Goal: Information Seeking & Learning: Learn about a topic

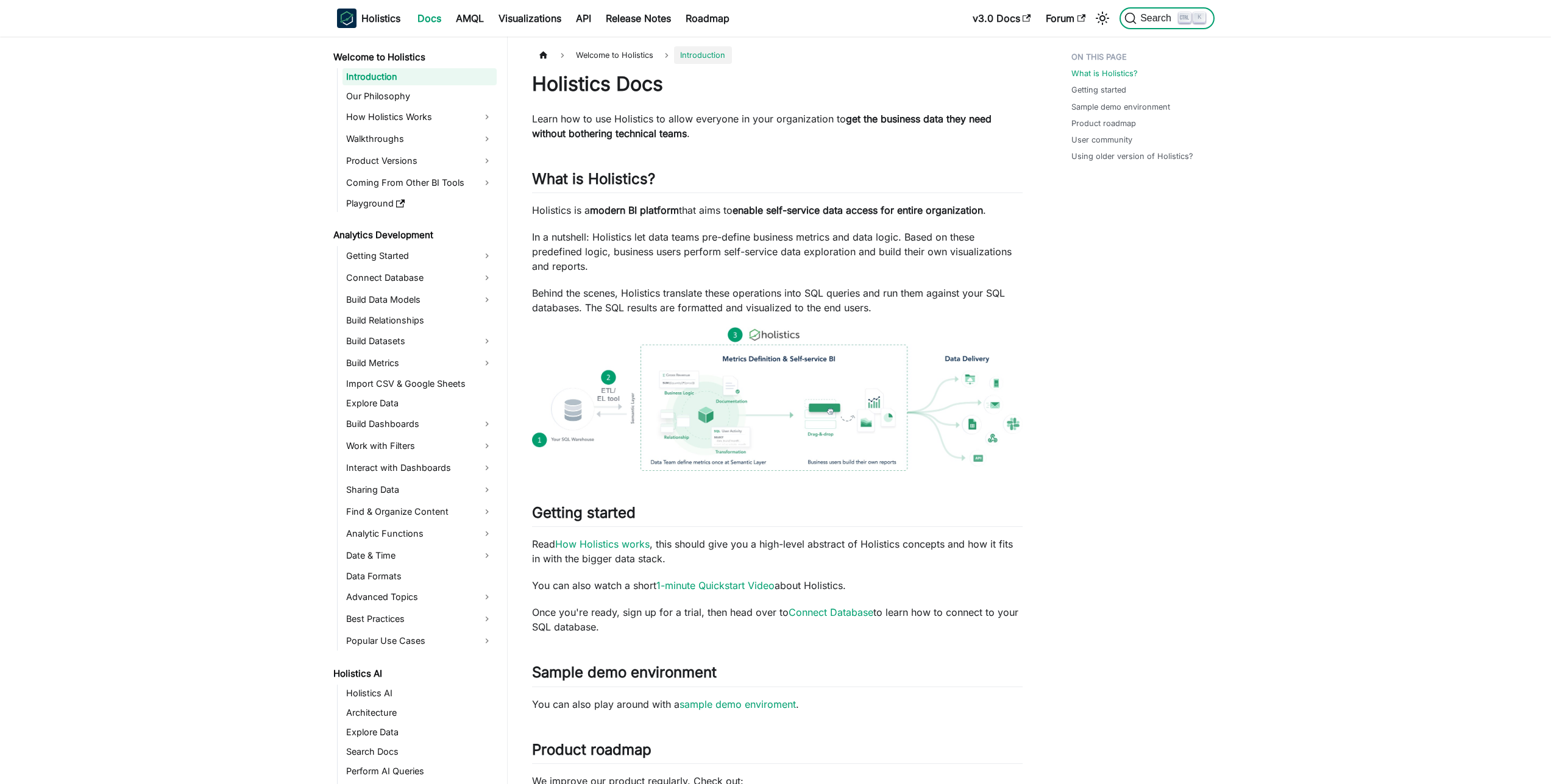
click at [1165, 19] on span "Search" at bounding box center [1158, 18] width 42 height 11
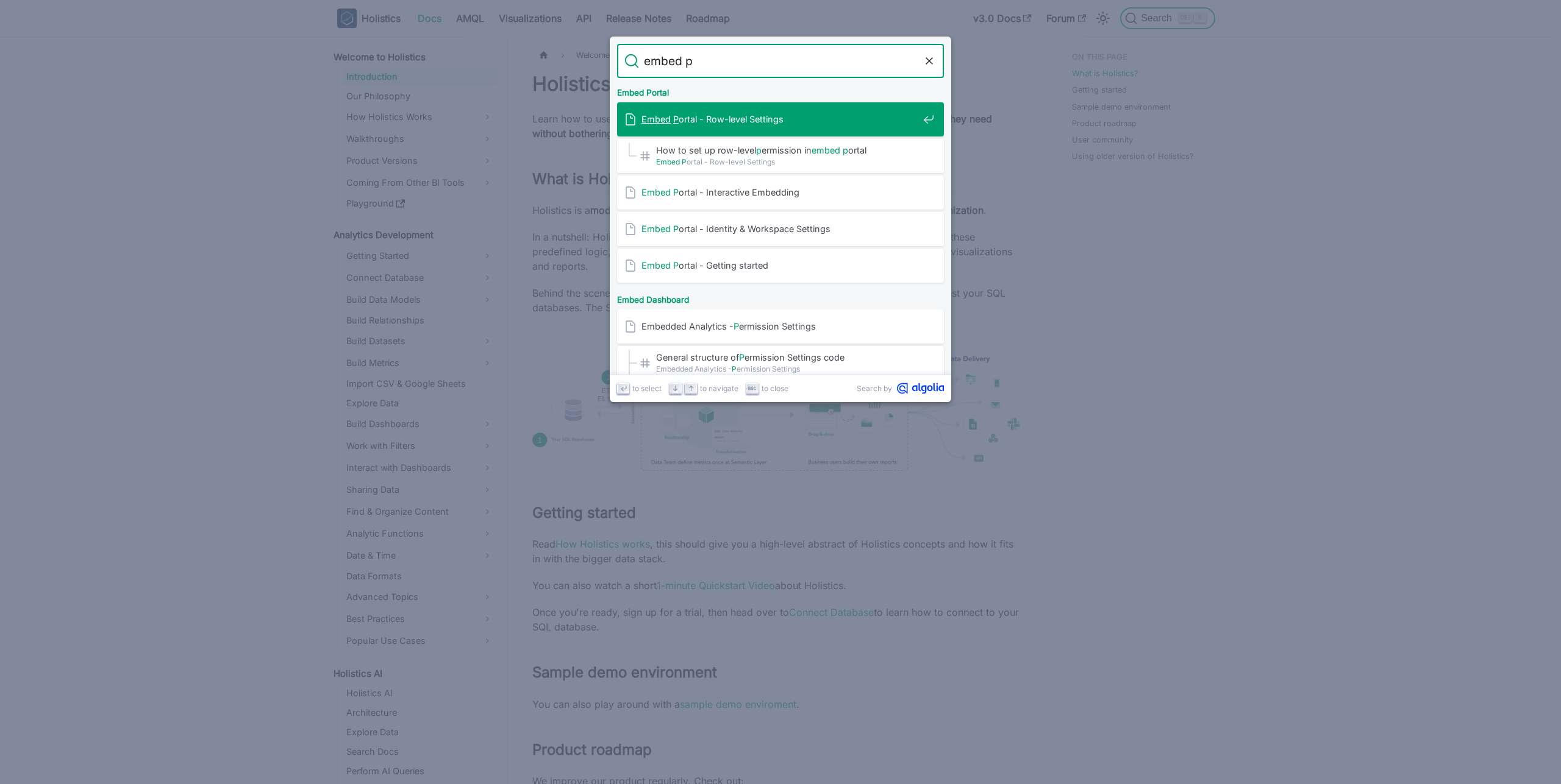
type input "embed po"
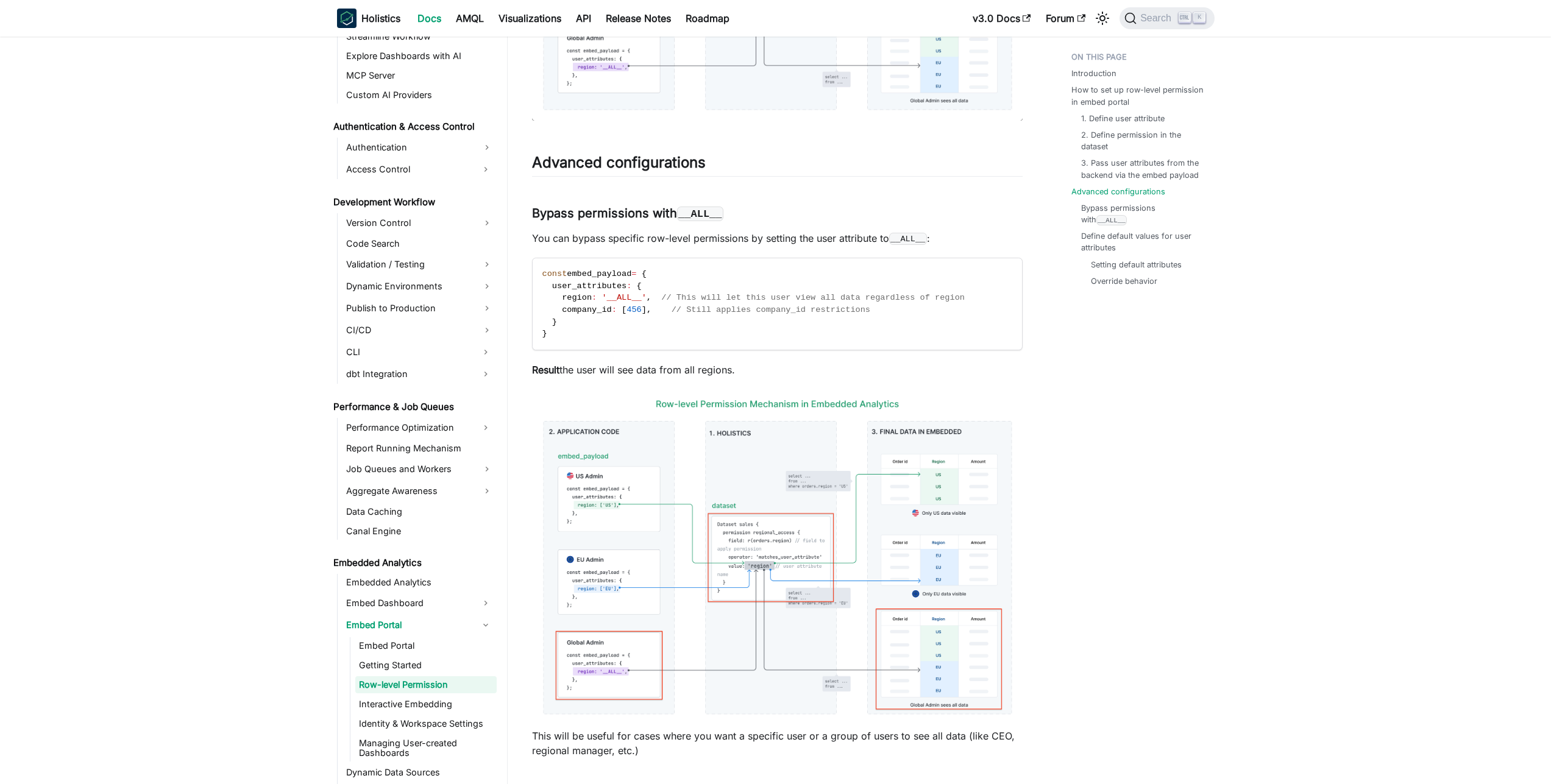
scroll to position [2467, 0]
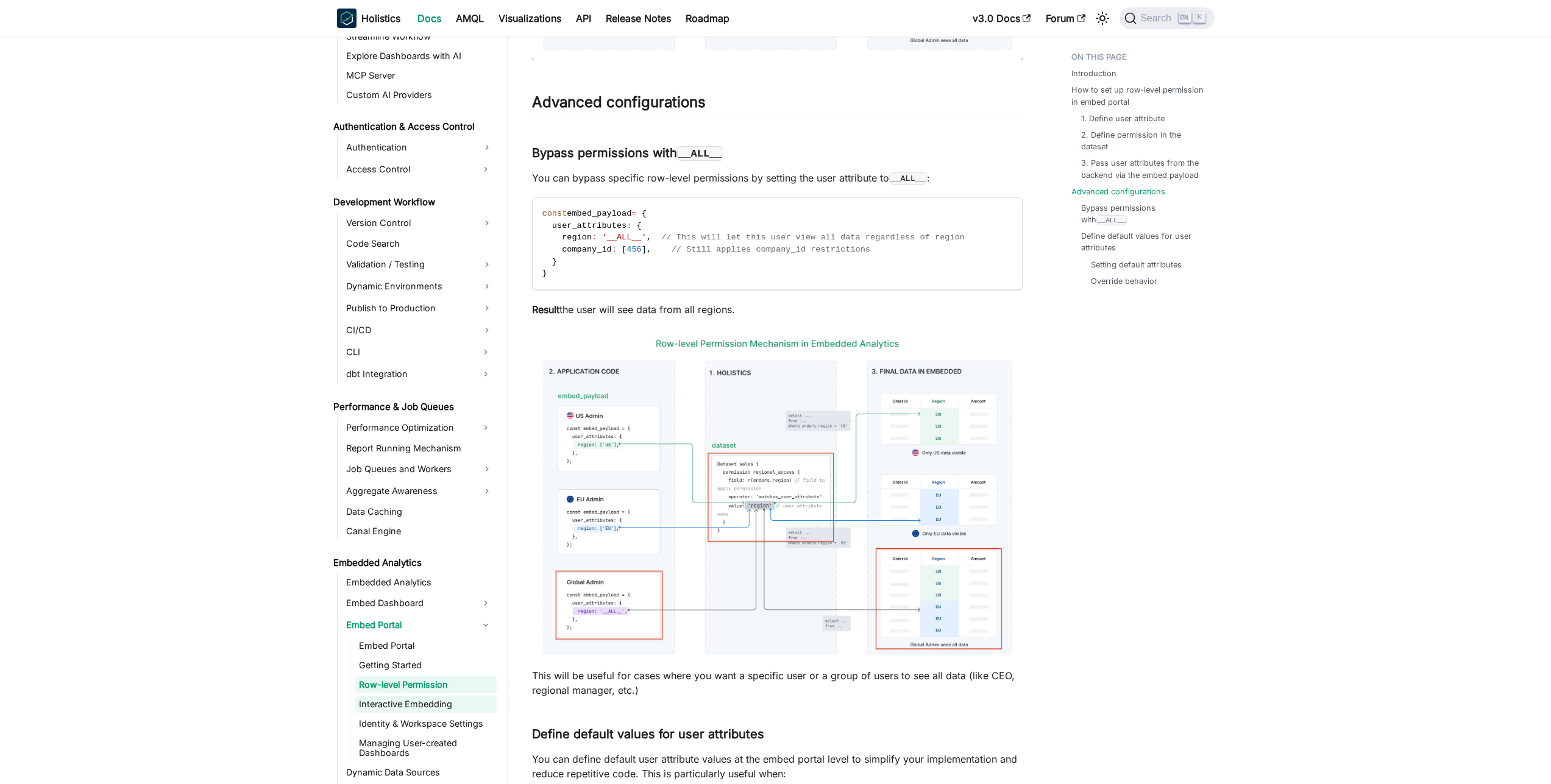
click at [442, 707] on link "Interactive Embedding" at bounding box center [426, 704] width 141 height 17
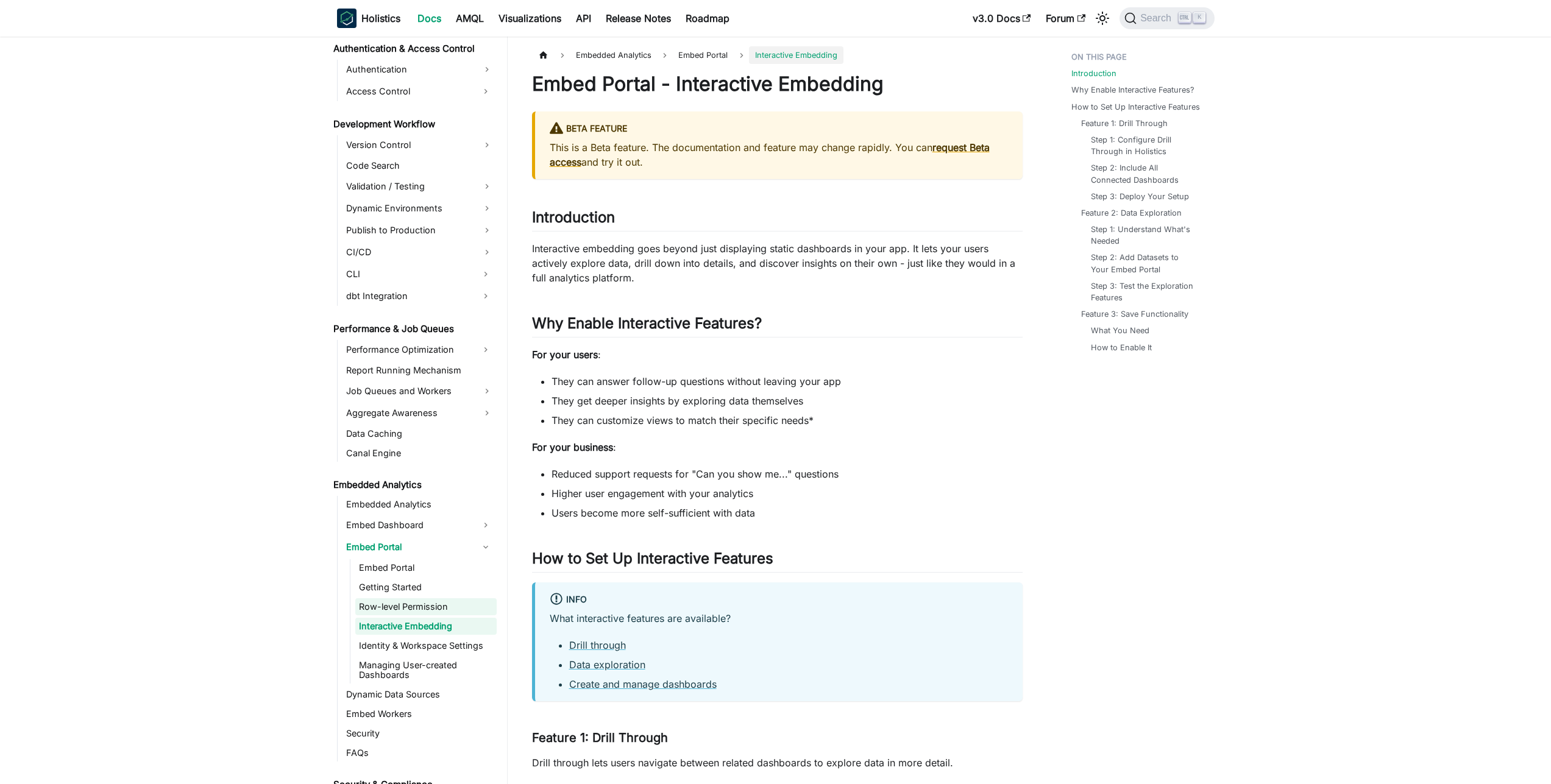
click at [409, 614] on link "Row-level Permission" at bounding box center [426, 607] width 141 height 17
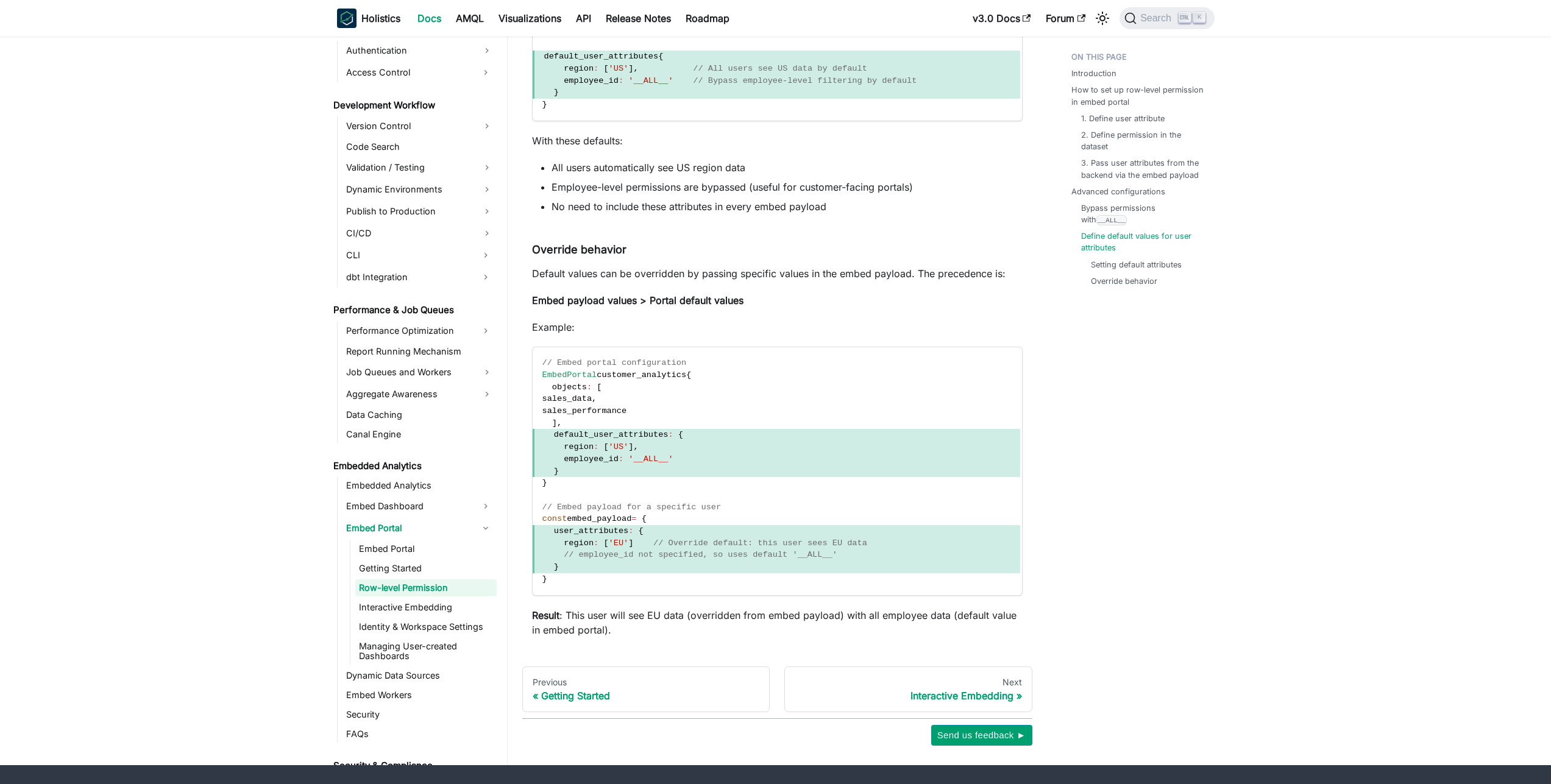
scroll to position [3491, 0]
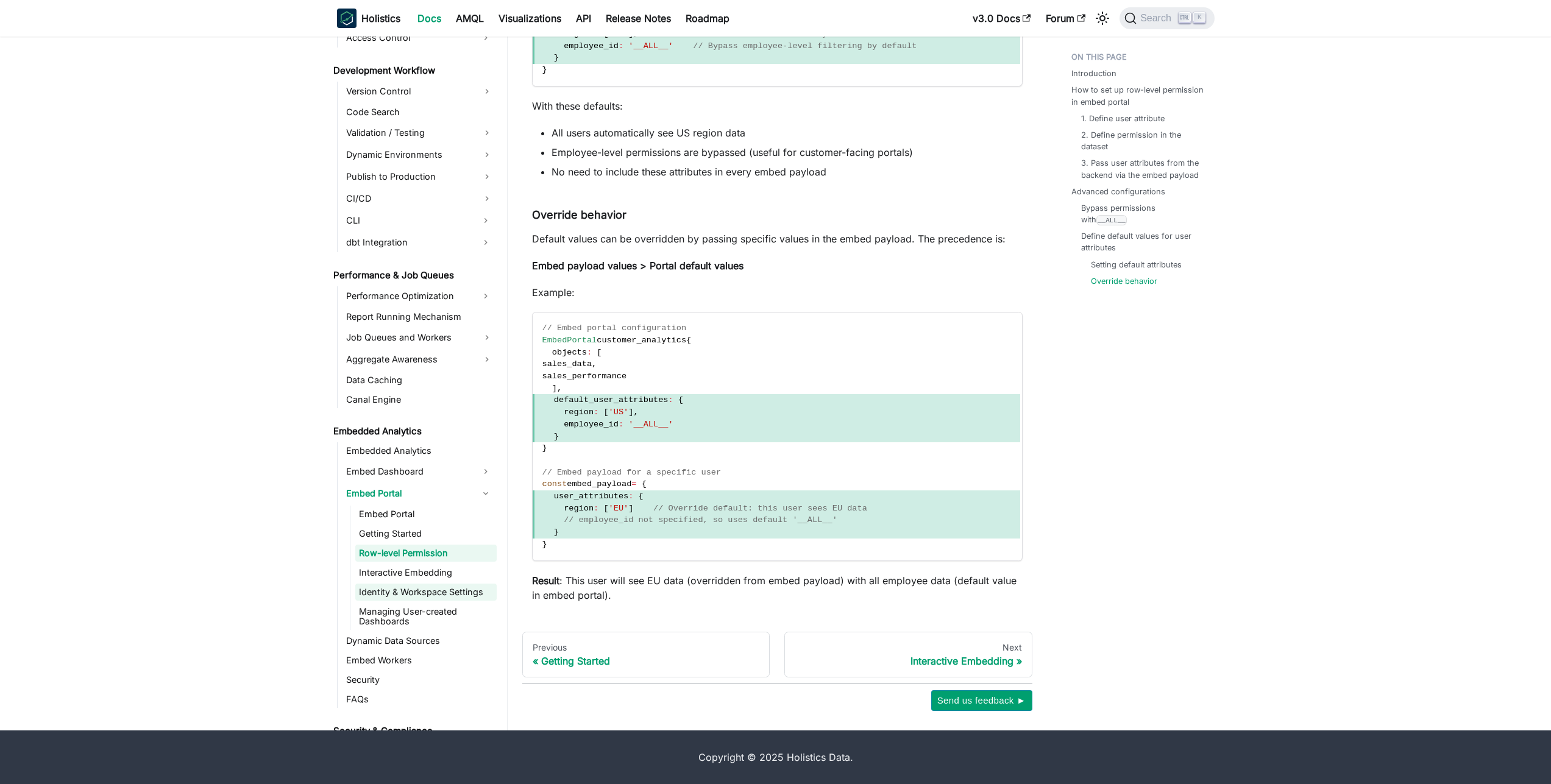
click at [401, 601] on link "Identity & Workspace Settings" at bounding box center [426, 593] width 141 height 17
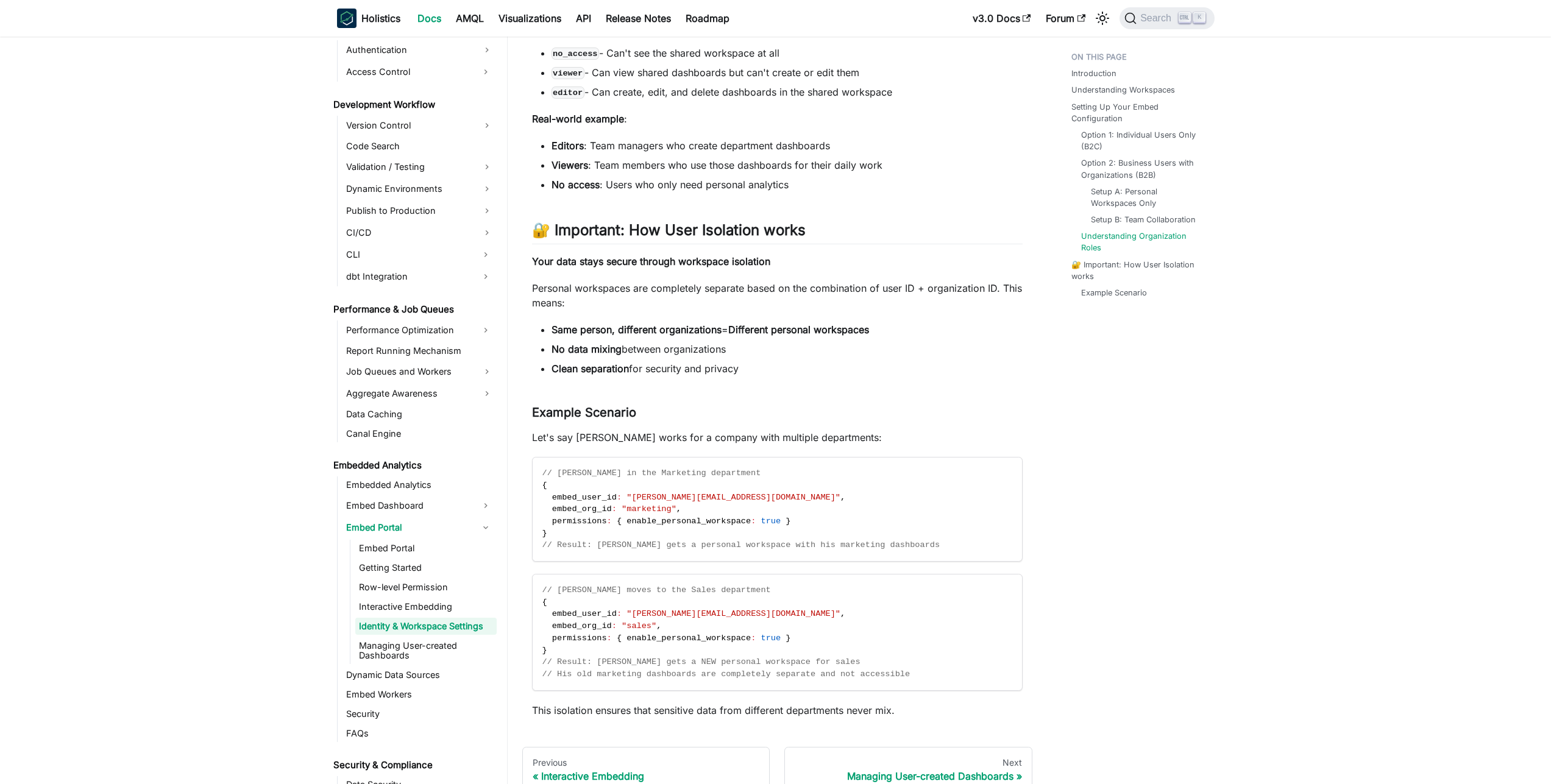
scroll to position [2324, 0]
